Goal: Information Seeking & Learning: Learn about a topic

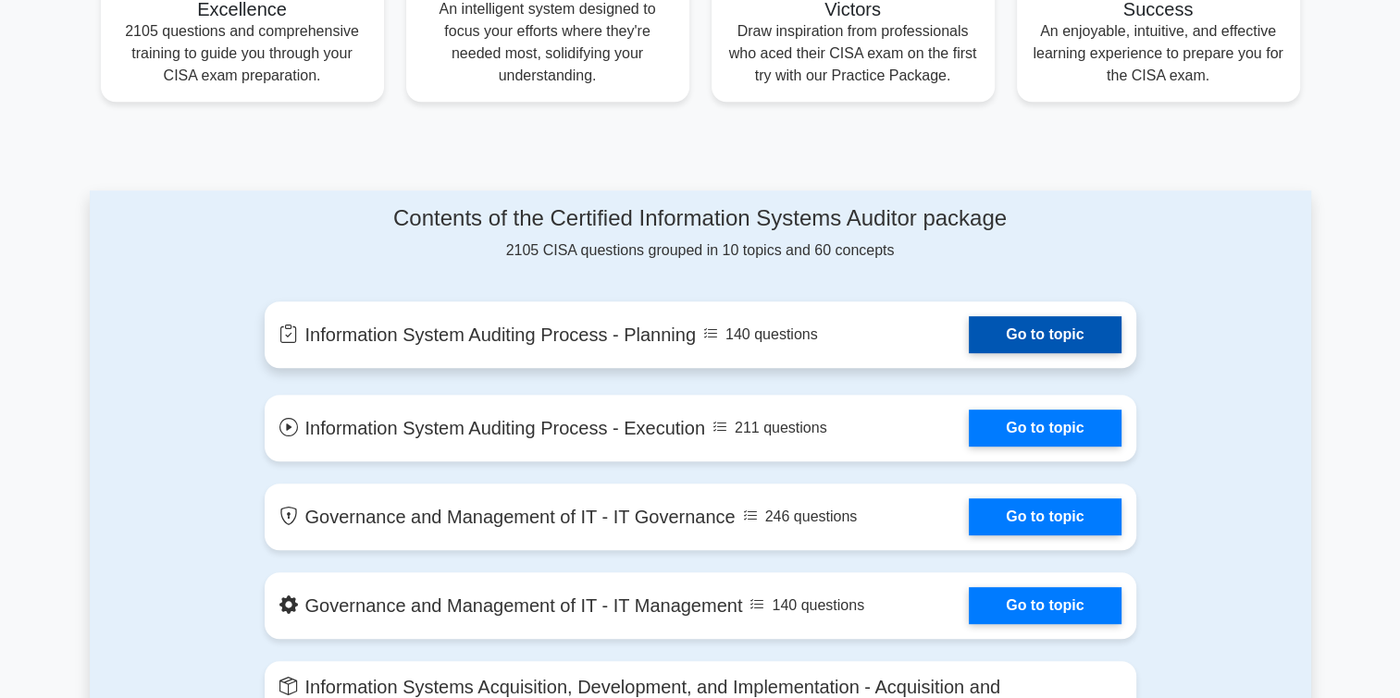
scroll to position [833, 0]
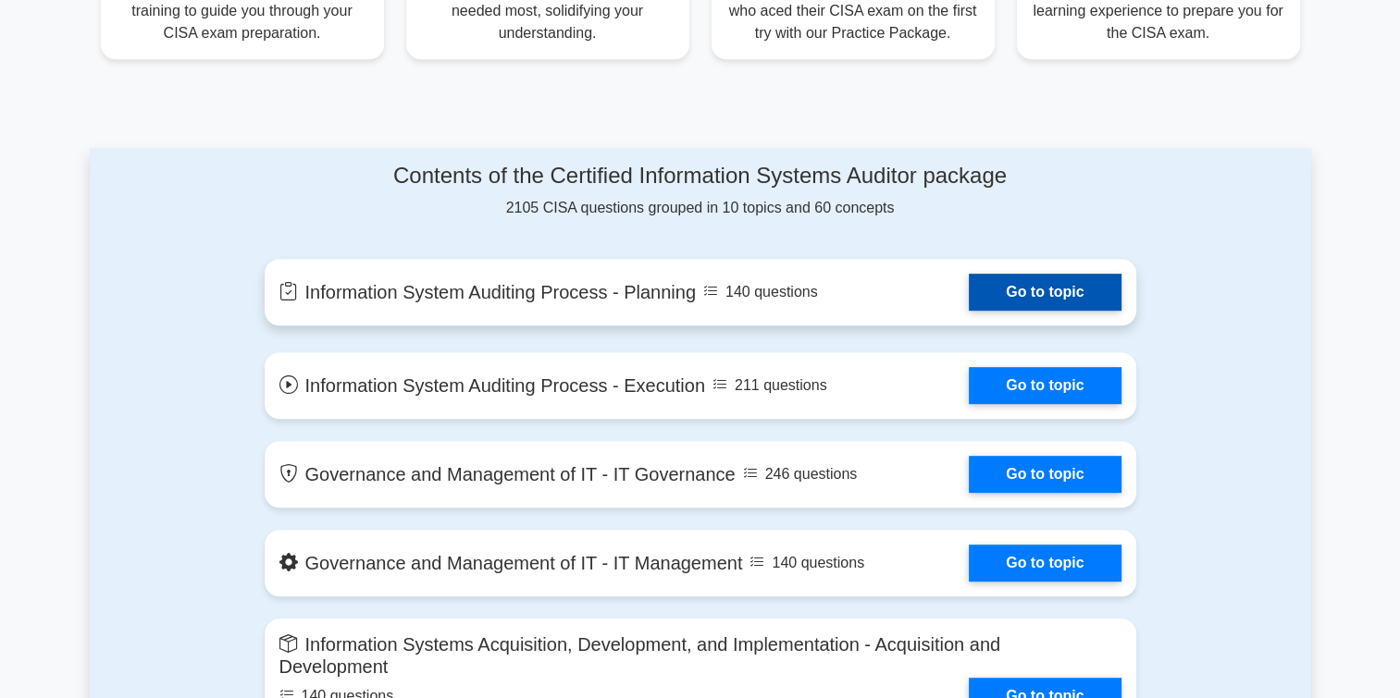
click at [1050, 301] on link "Go to topic" at bounding box center [1044, 292] width 152 height 37
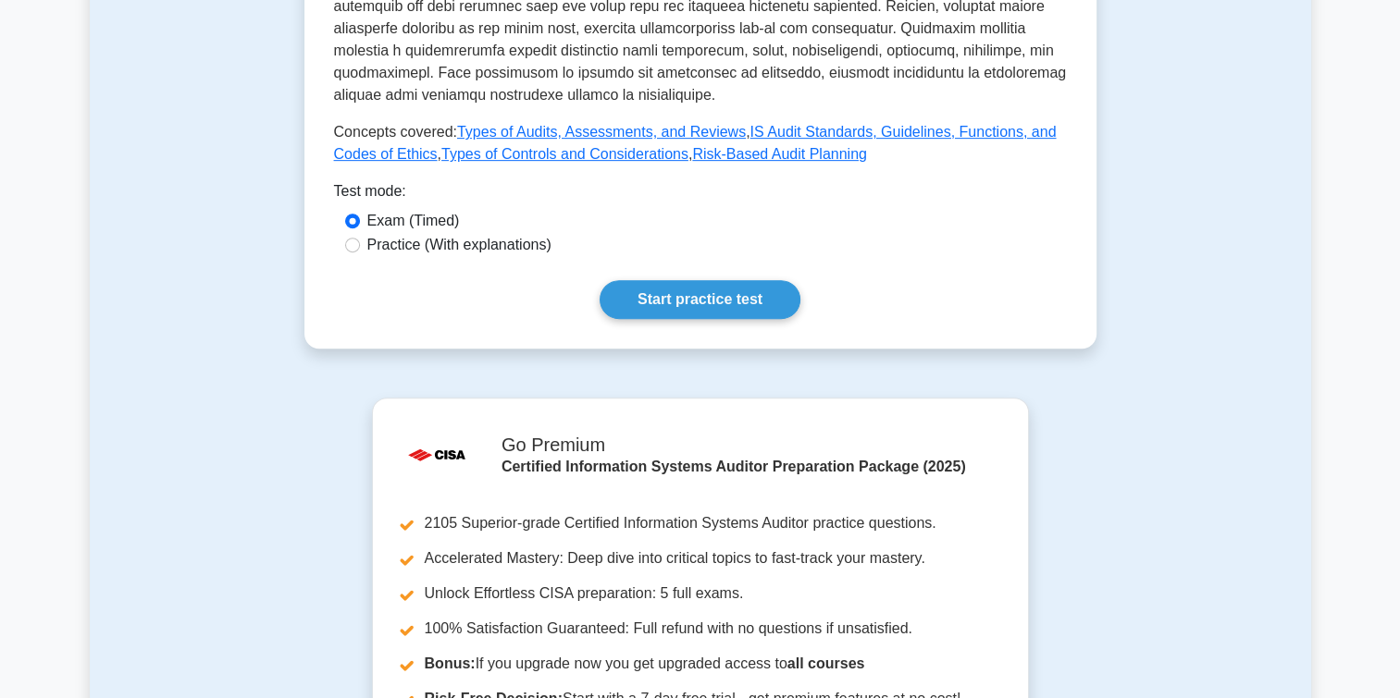
scroll to position [806, 0]
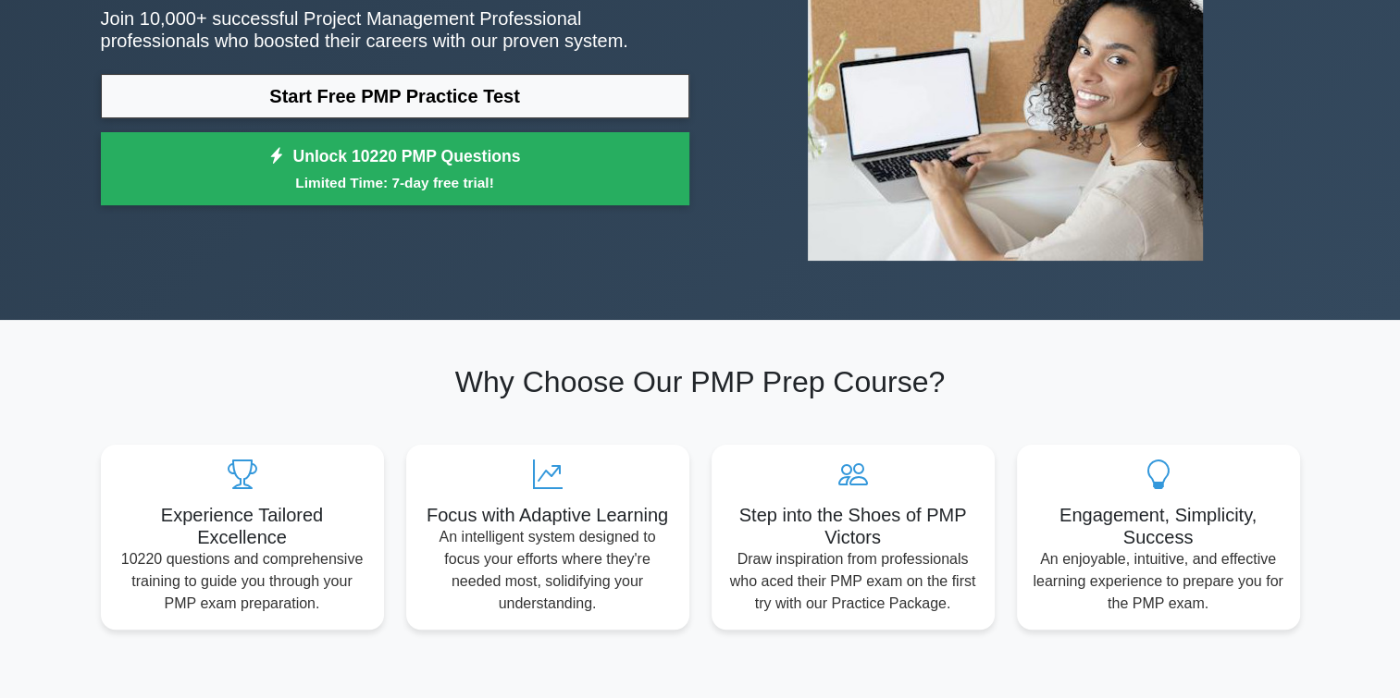
scroll to position [93, 0]
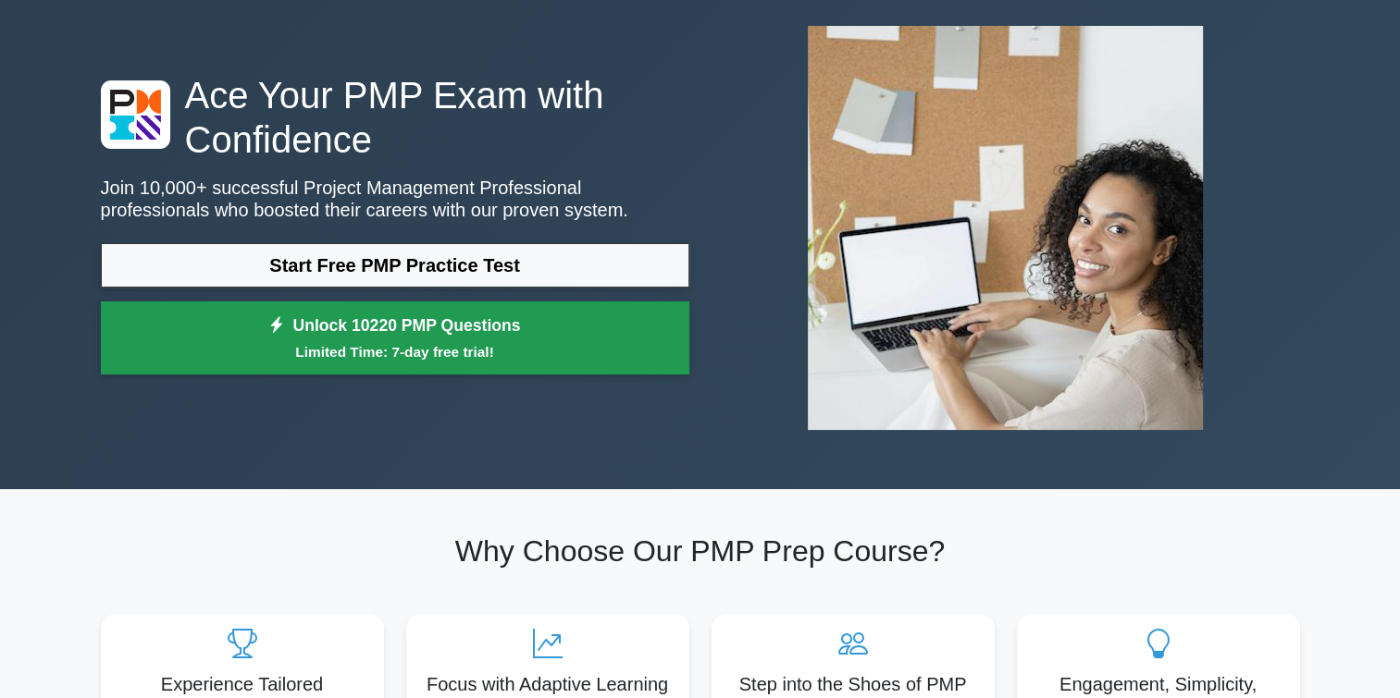
click at [459, 316] on link "Unlock 10220 PMP Questions Limited Time: 7-day free trial!" at bounding box center [395, 339] width 588 height 74
